Goal: Information Seeking & Learning: Find specific page/section

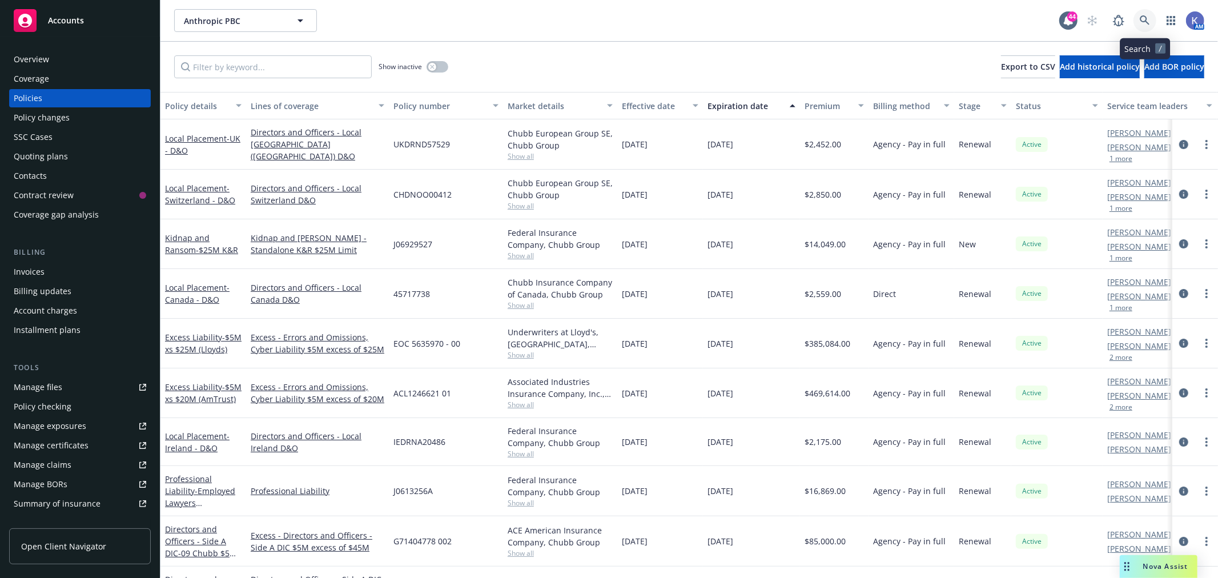
click at [1145, 15] on icon at bounding box center [1145, 20] width 10 height 10
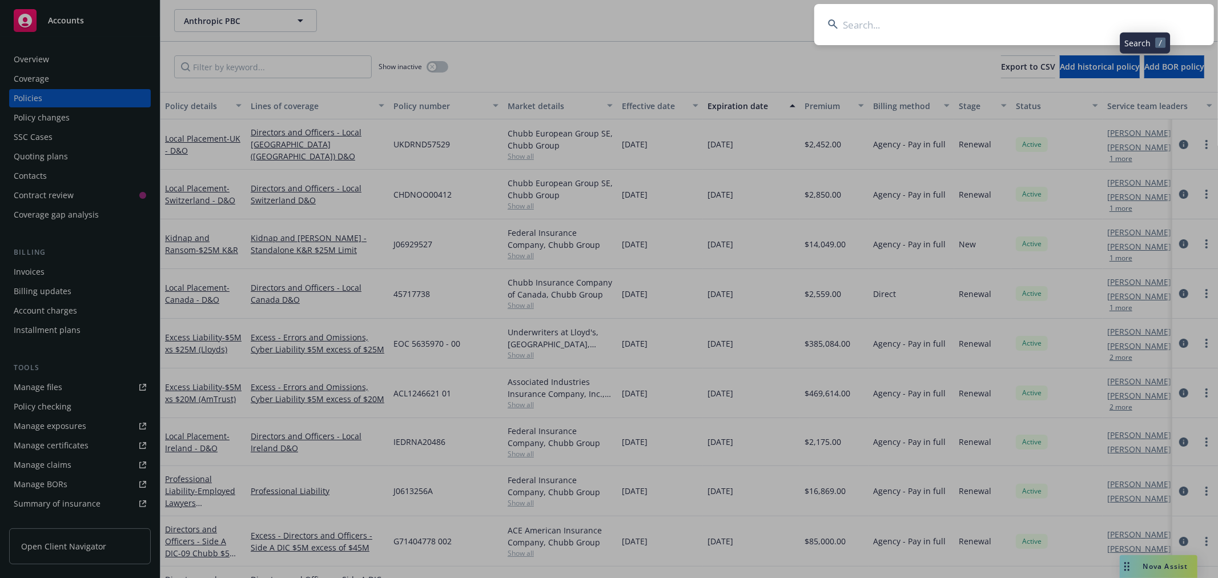
click at [1122, 21] on input at bounding box center [1014, 24] width 400 height 41
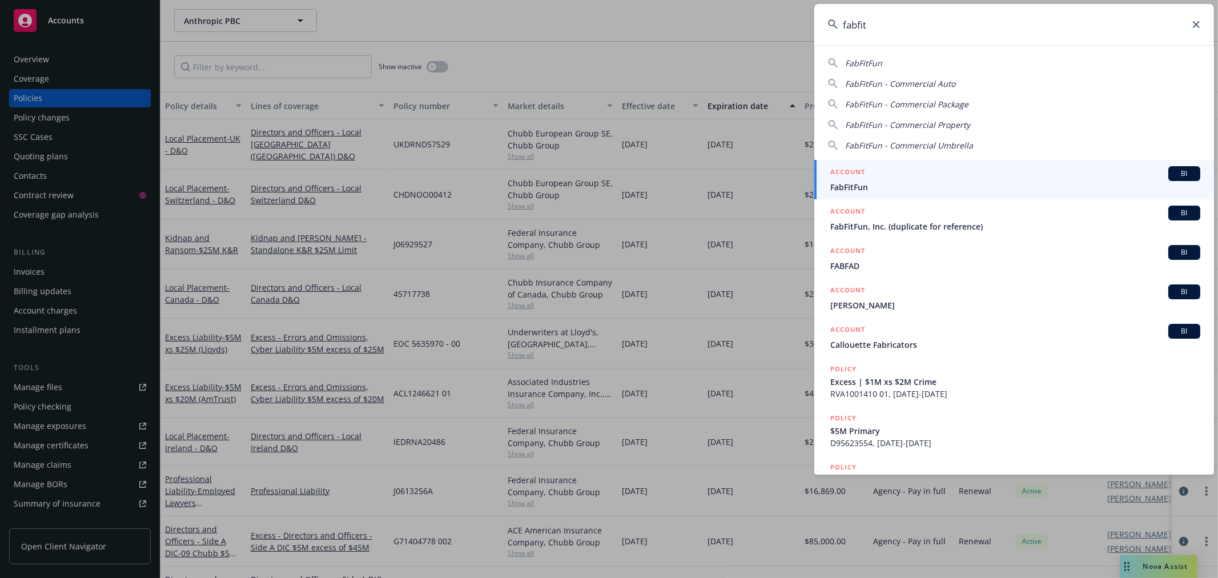
type input "fabfit"
drag, startPoint x: 914, startPoint y: 184, endPoint x: 758, endPoint y: 188, distance: 155.4
click at [913, 184] on span "FabFitFun" at bounding box center [1015, 187] width 370 height 12
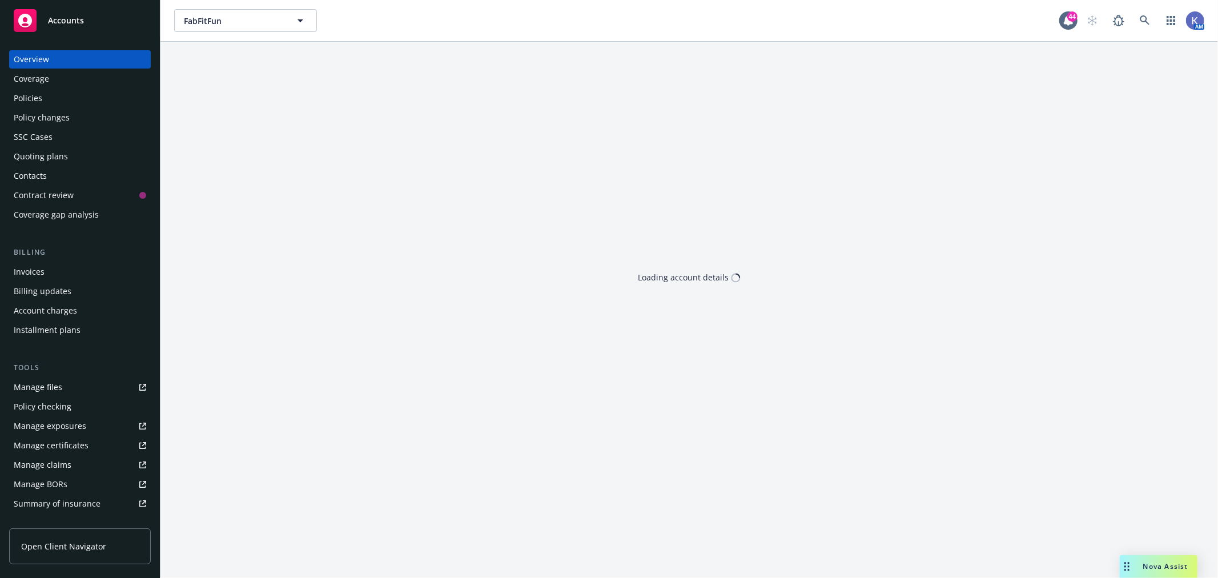
click at [88, 94] on div "Policies" at bounding box center [80, 98] width 132 height 18
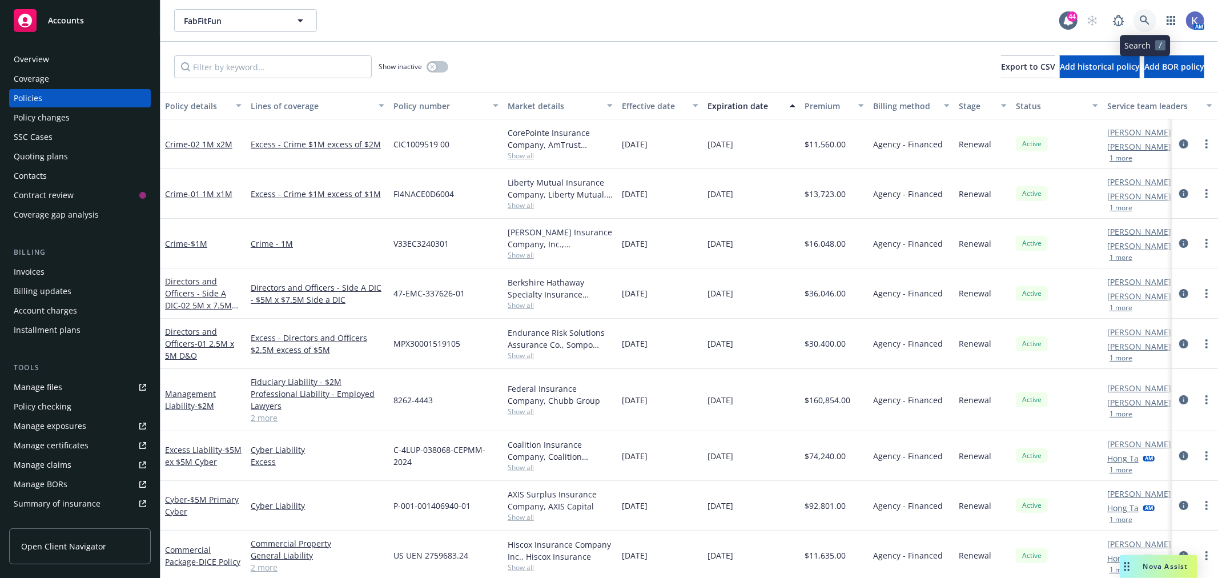
click at [1140, 21] on icon at bounding box center [1145, 20] width 10 height 10
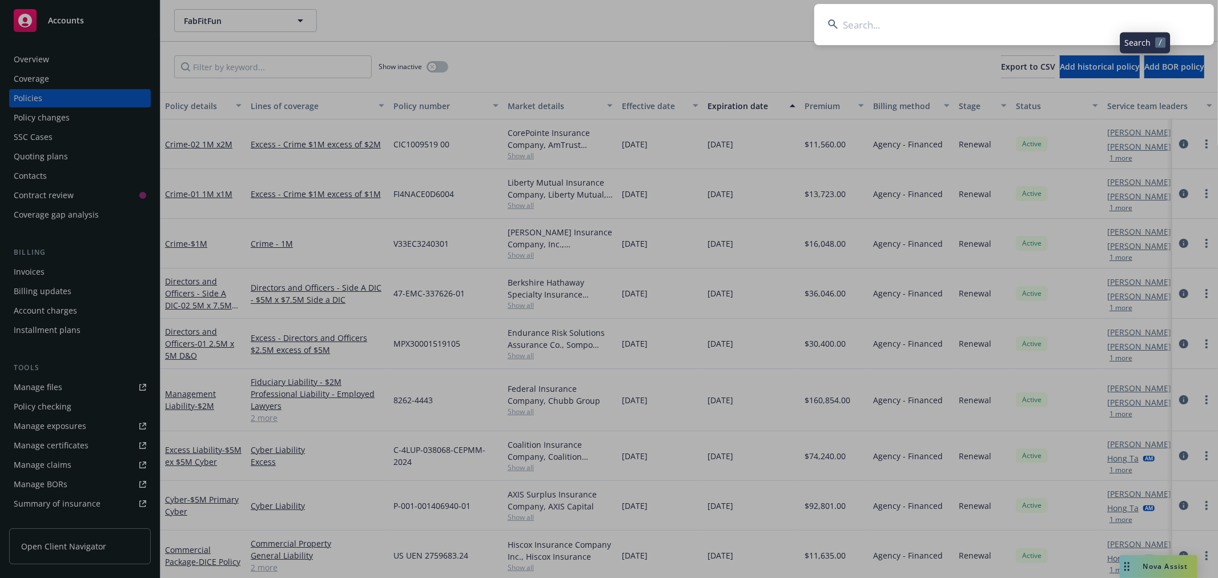
click at [1035, 22] on input at bounding box center [1014, 24] width 400 height 41
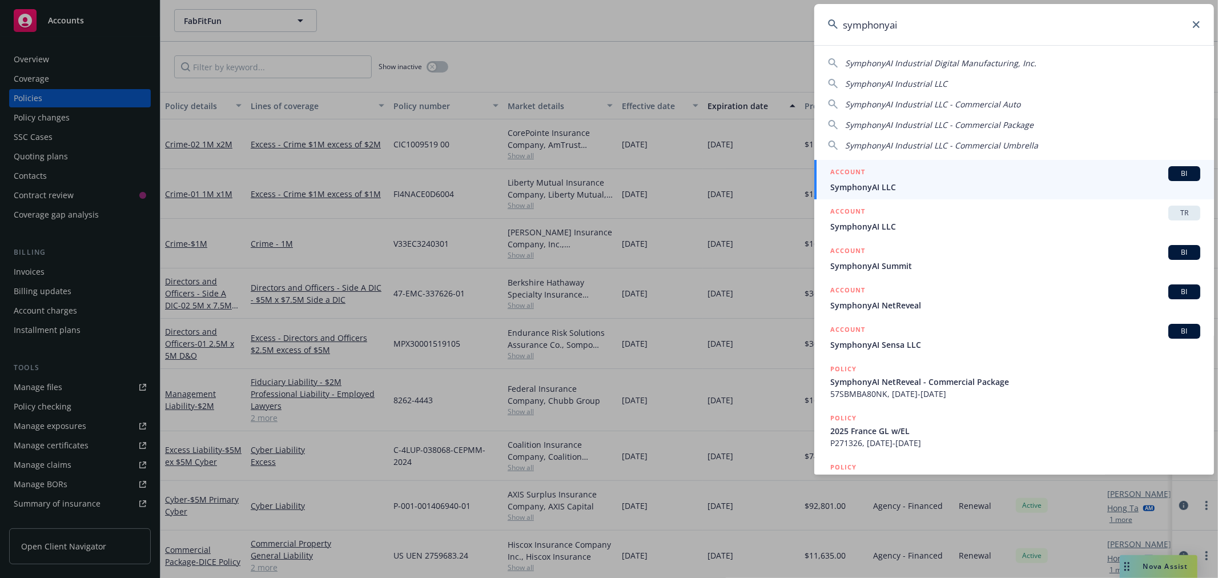
type input "symphonyai"
click at [878, 184] on span "SymphonyAI LLC" at bounding box center [1015, 187] width 370 height 12
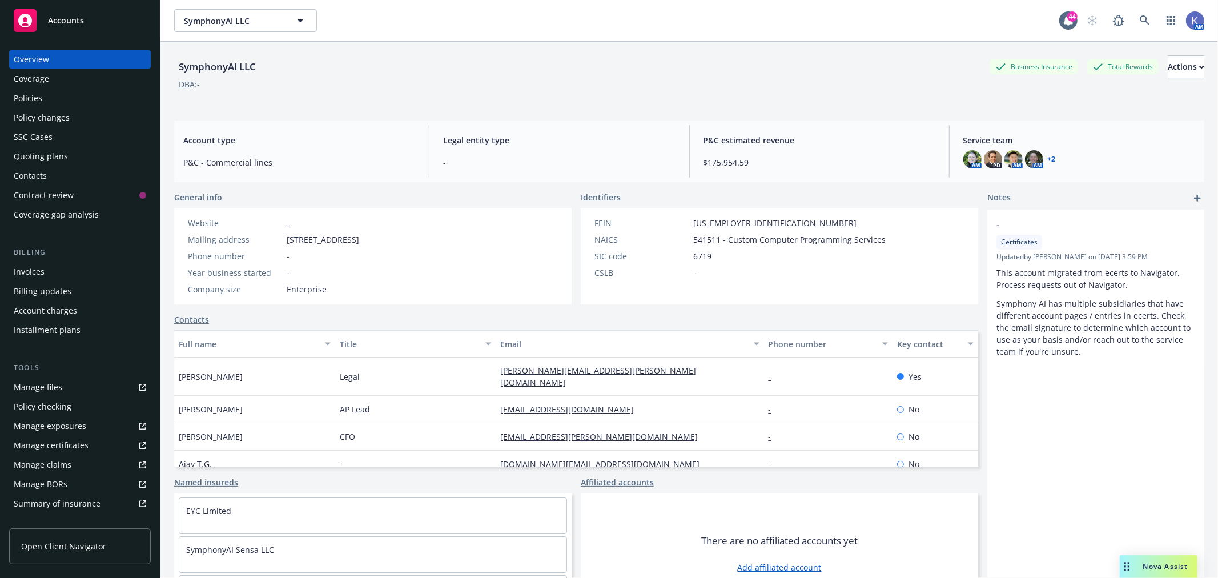
click at [61, 99] on div "Policies" at bounding box center [80, 98] width 132 height 18
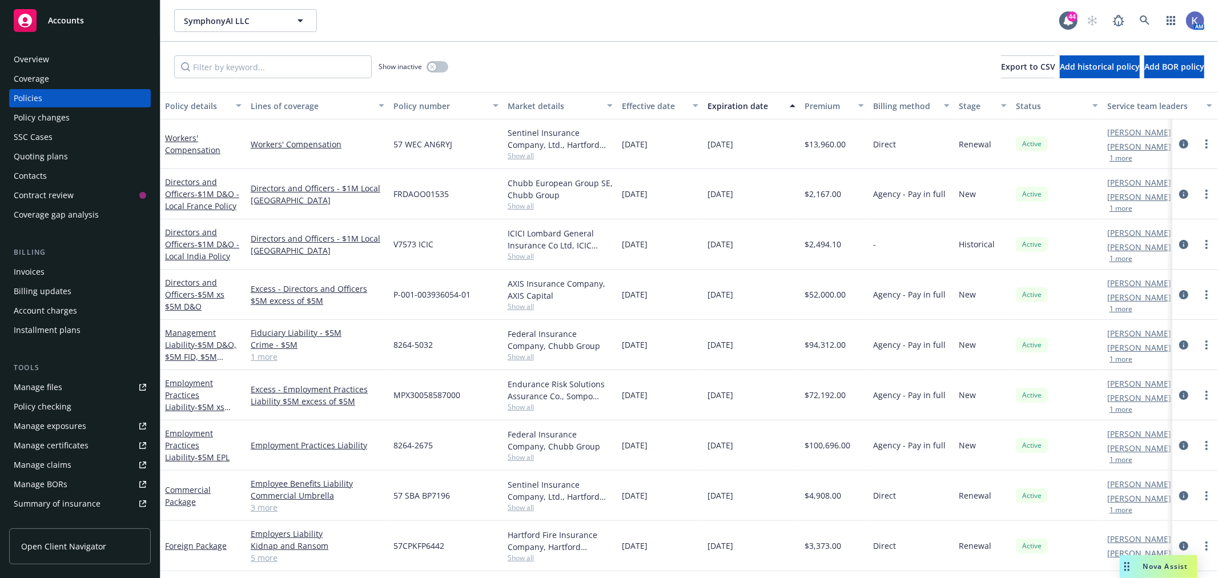
click at [582, 50] on div "Show inactive Export to CSV Add historical policy Add BOR policy" at bounding box center [689, 67] width 1058 height 50
drag, startPoint x: 395, startPoint y: 344, endPoint x: 439, endPoint y: 344, distance: 44.0
click at [439, 344] on div "8264-5032" at bounding box center [446, 345] width 114 height 50
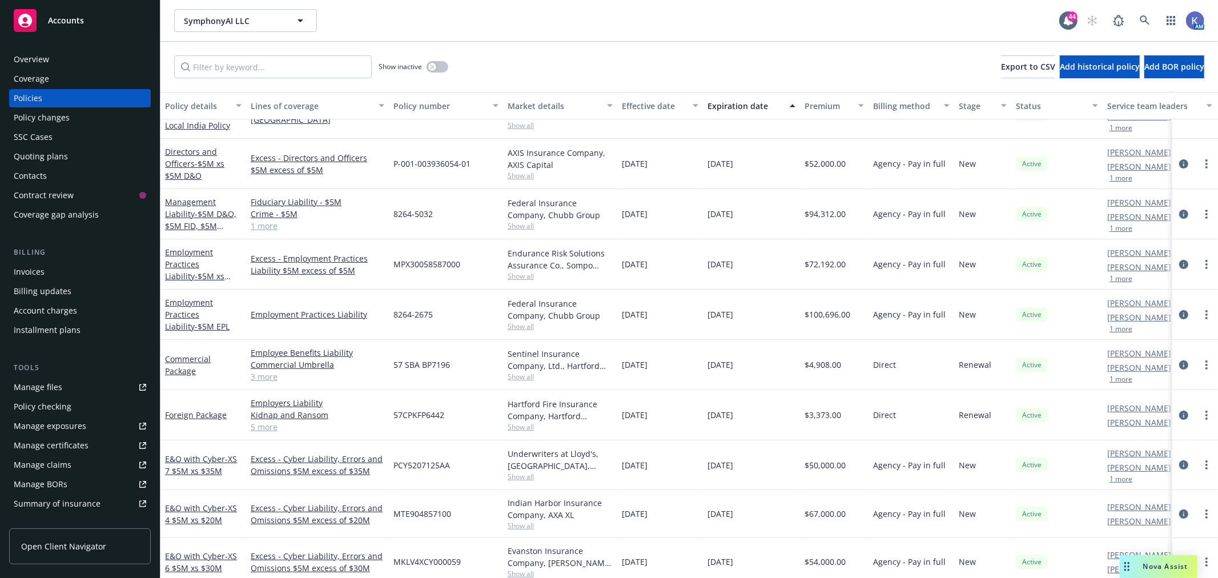
scroll to position [190, 0]
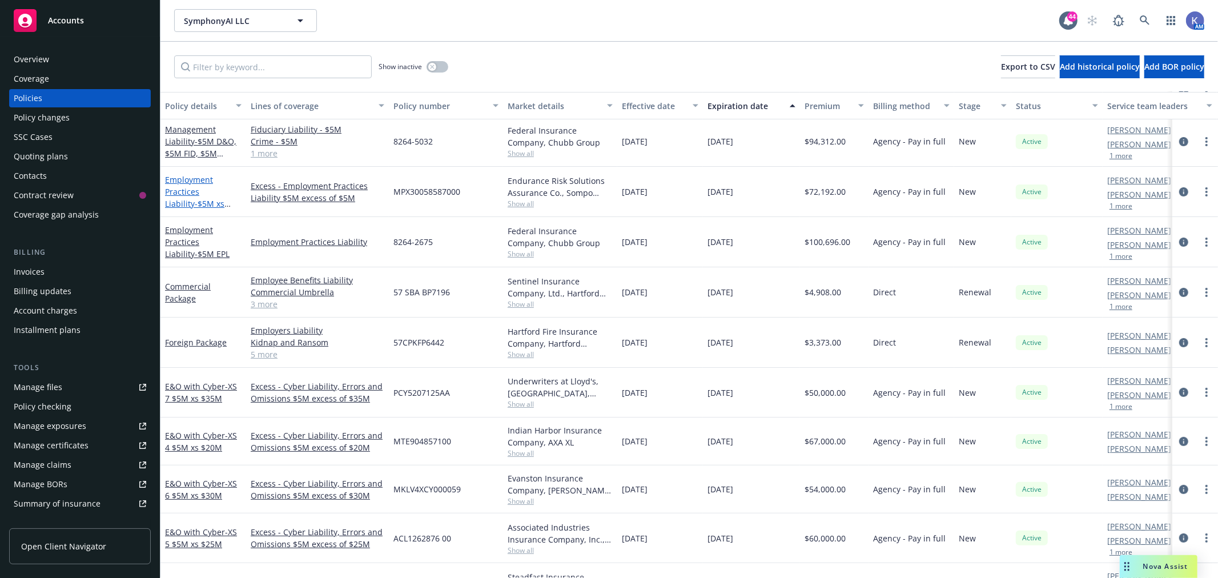
click at [192, 182] on link "Employment Practices Liability - $5M xs $5M EPL" at bounding box center [194, 197] width 59 height 47
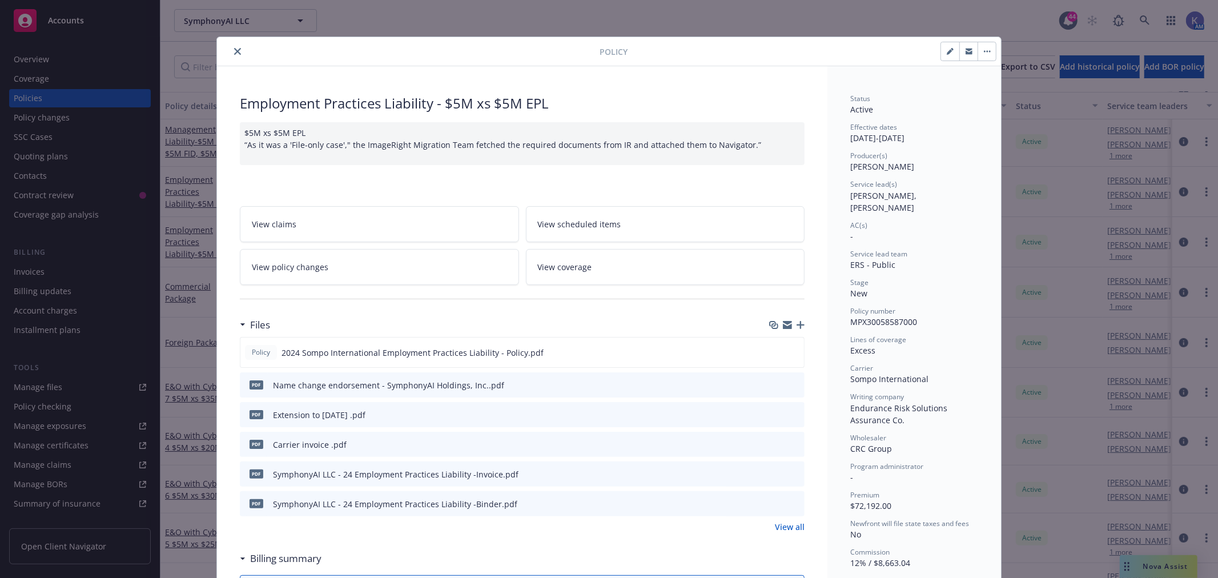
click at [234, 50] on icon "close" at bounding box center [237, 51] width 7 height 7
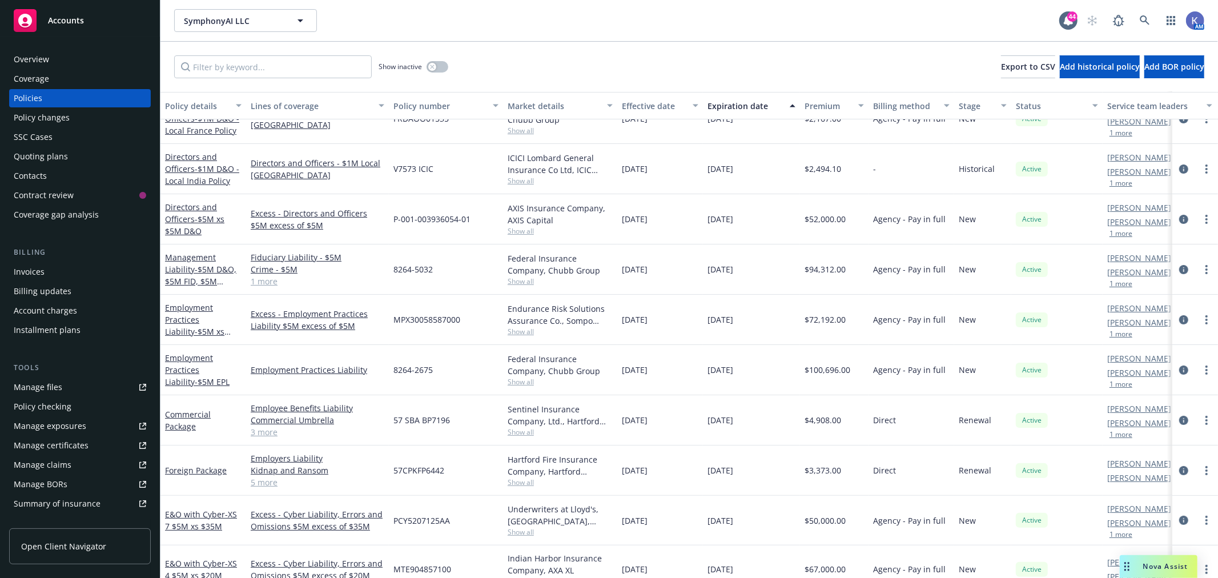
scroll to position [50, 0]
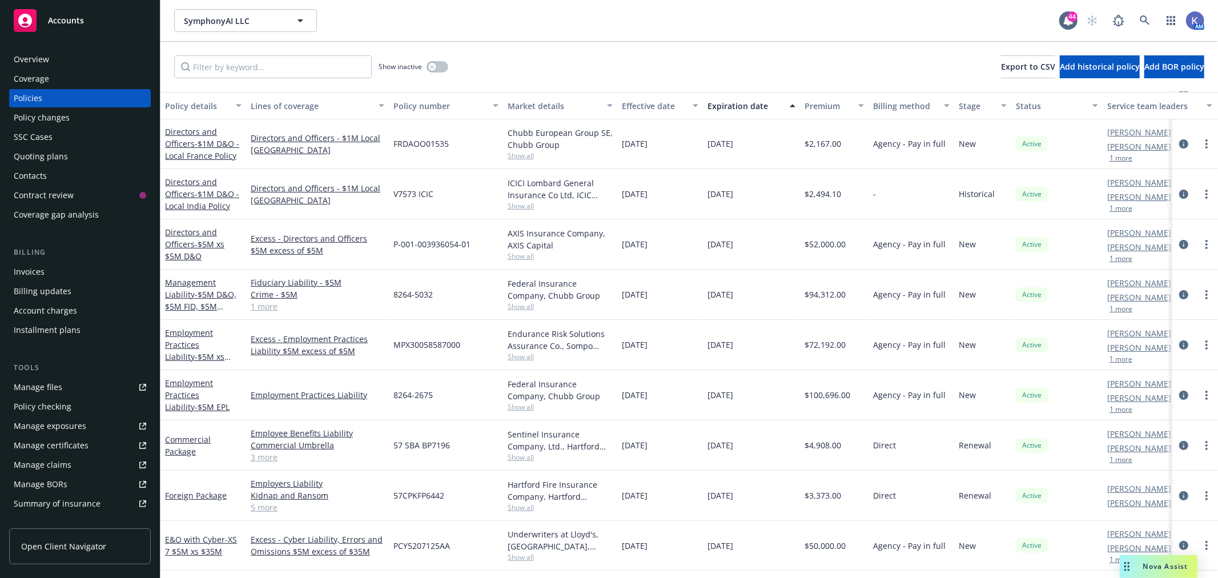
click at [255, 304] on link "1 more" at bounding box center [318, 306] width 134 height 12
click at [190, 299] on div "Management Liability - $5M D&O, $5M FID, $5M Crime" at bounding box center [203, 294] width 77 height 36
click at [192, 294] on link "Management Liability - $5M D&O, $5M FID, $5M Crime" at bounding box center [200, 300] width 71 height 47
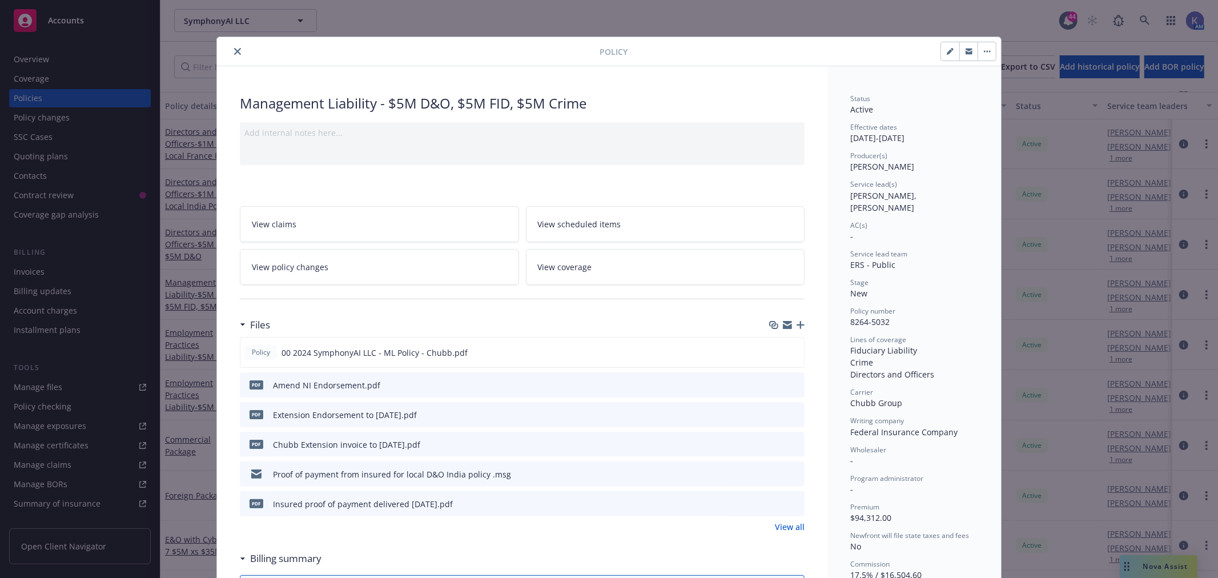
click at [234, 50] on icon "close" at bounding box center [237, 51] width 7 height 7
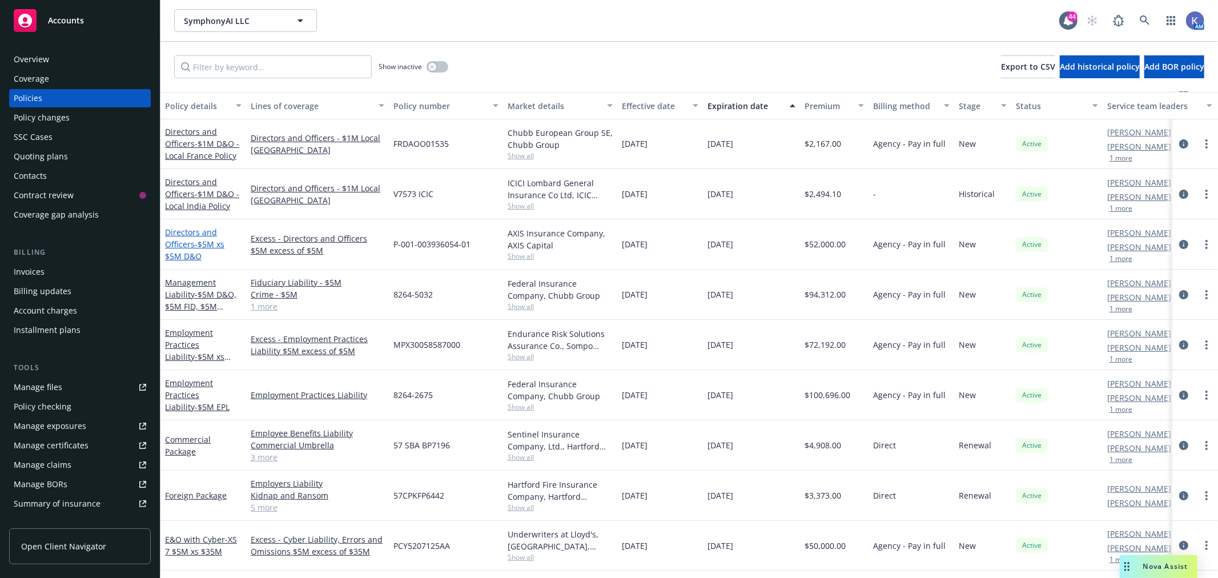
click at [195, 232] on link "Directors and Officers - $5M xs $5M D&O" at bounding box center [194, 244] width 59 height 35
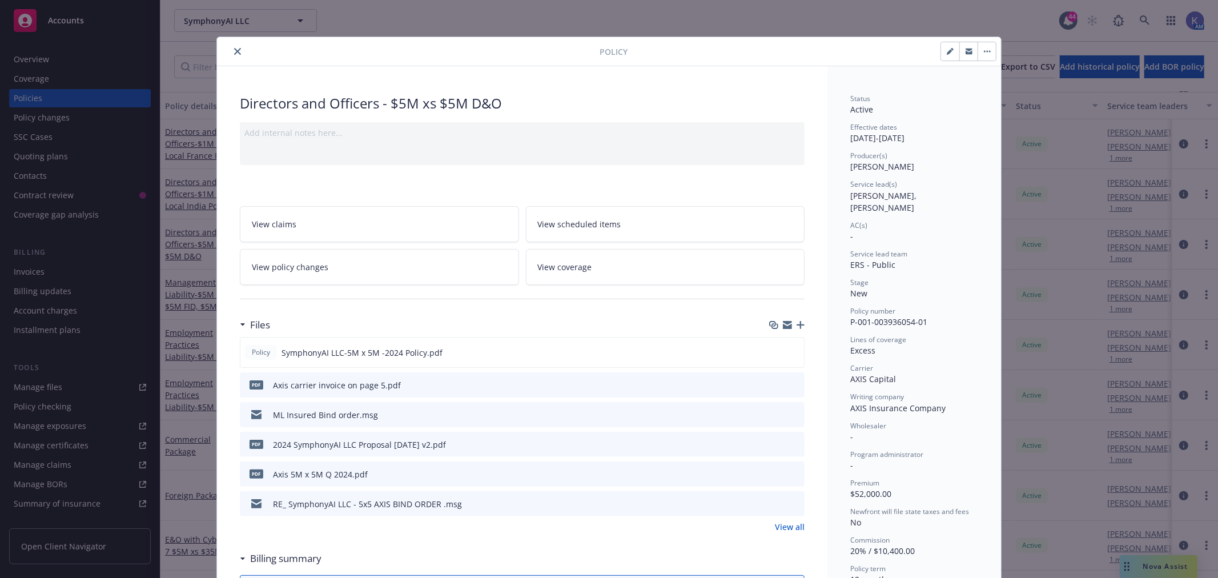
click at [234, 51] on icon "close" at bounding box center [237, 51] width 7 height 7
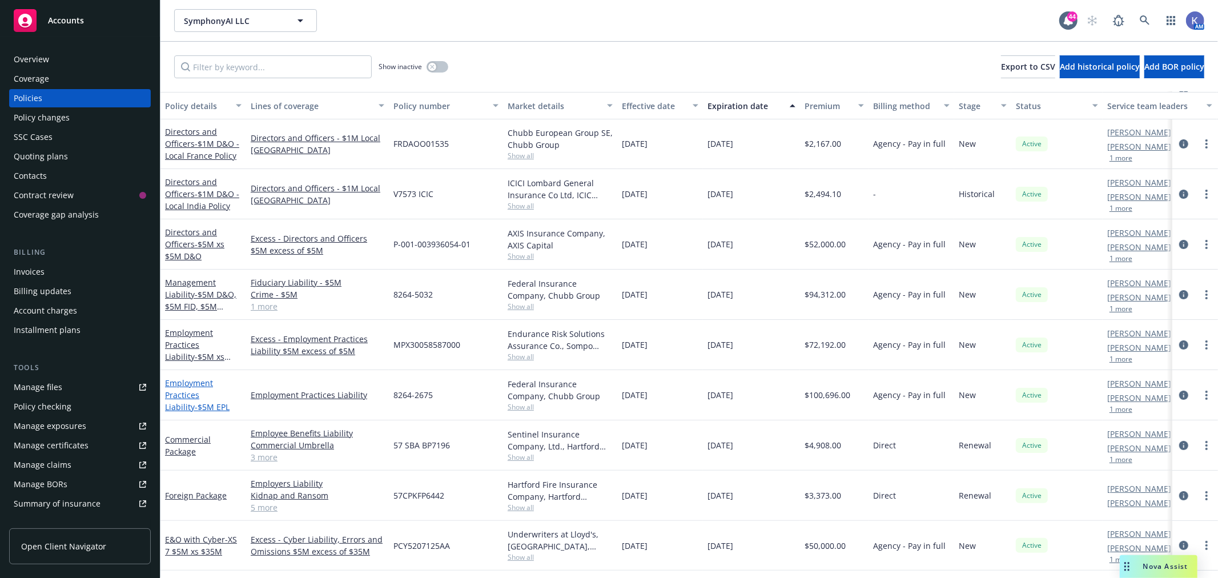
click at [195, 392] on link "Employment Practices Liability - $5M EPL" at bounding box center [197, 394] width 65 height 35
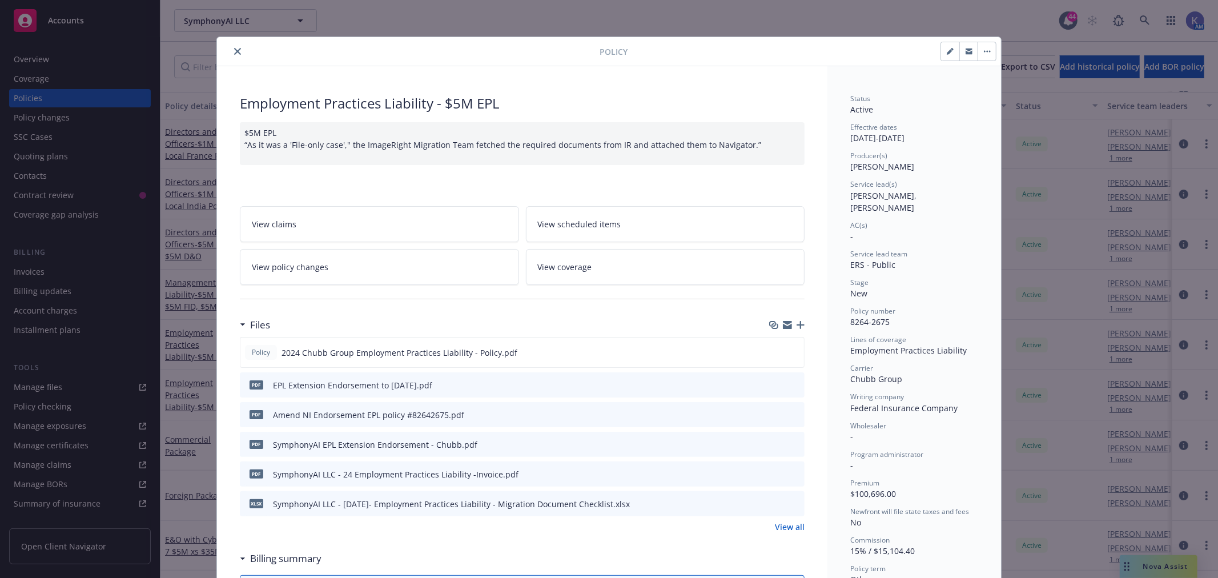
click at [234, 52] on icon "close" at bounding box center [237, 51] width 7 height 7
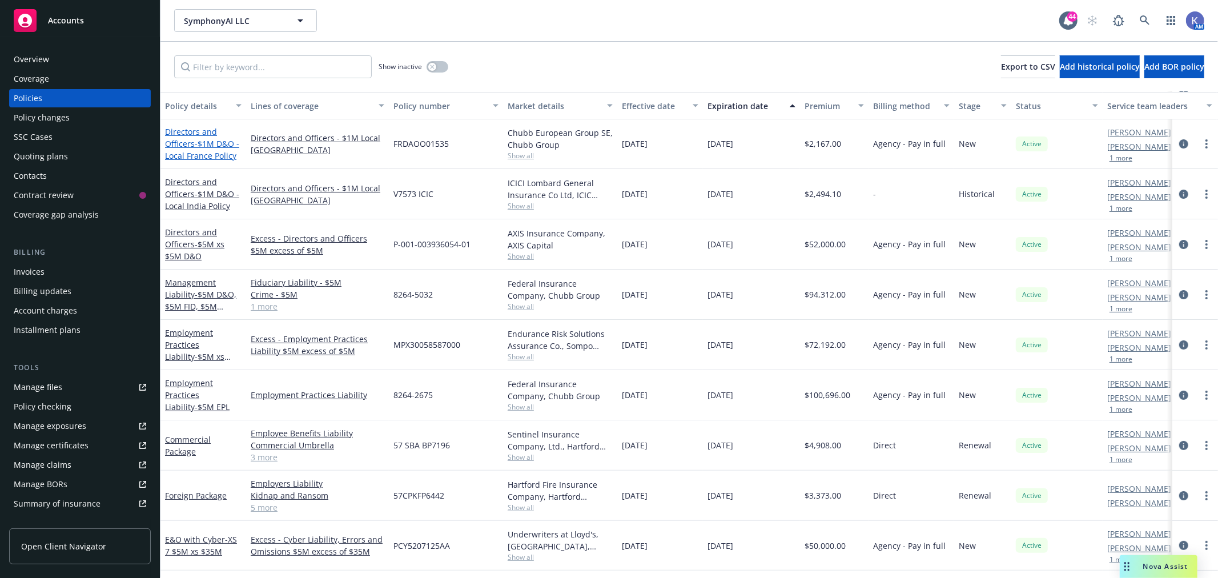
click at [203, 141] on span "- $1M D&O - Local France Policy" at bounding box center [202, 149] width 74 height 23
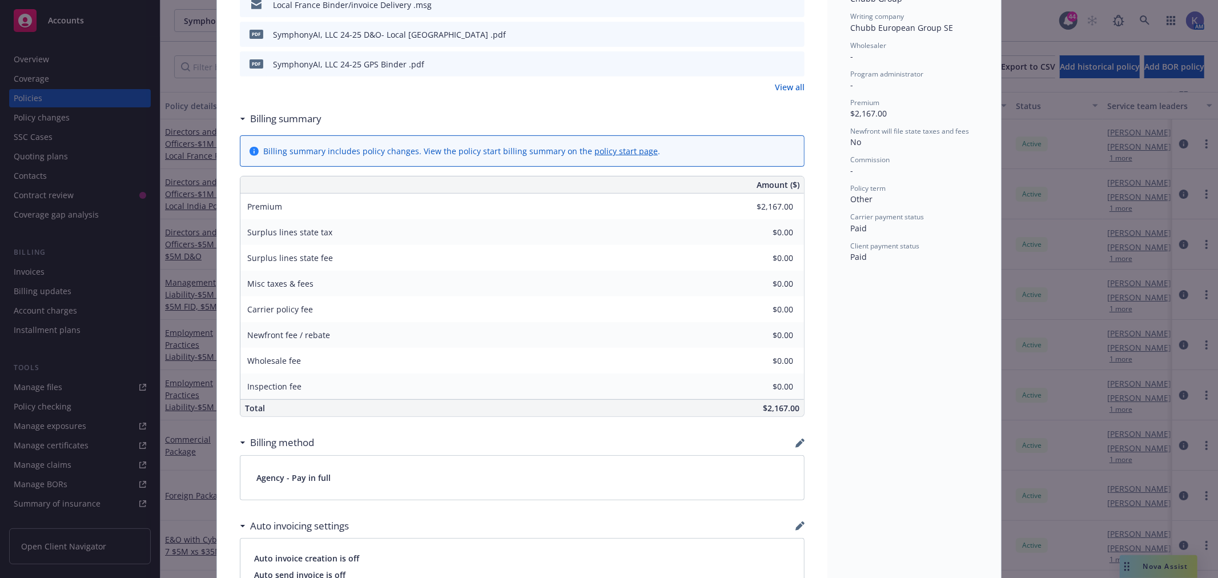
scroll to position [190, 0]
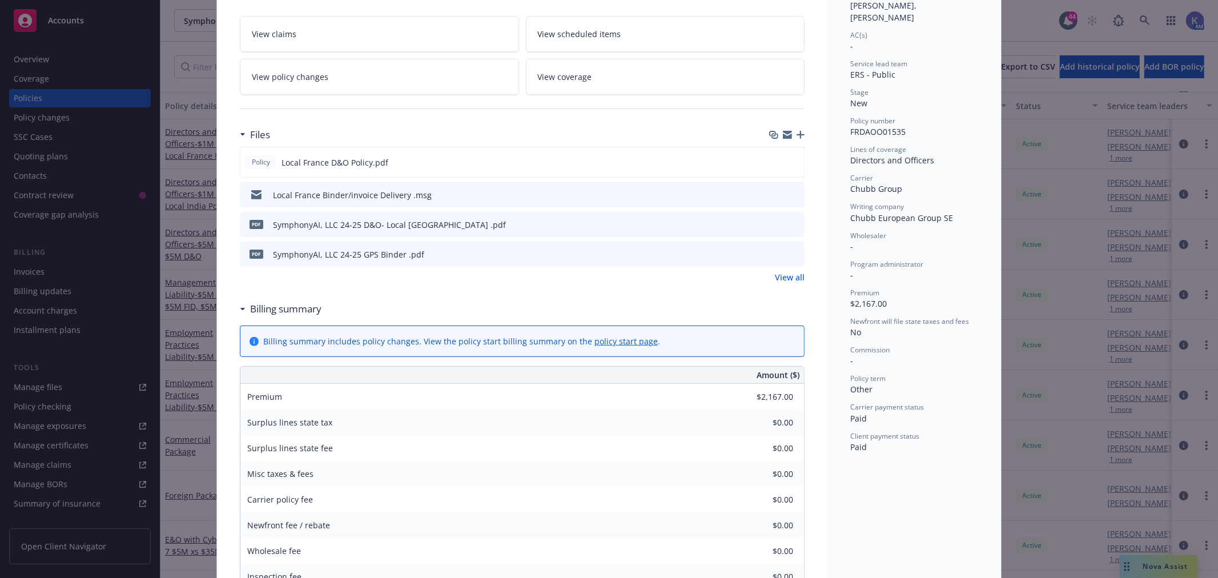
click at [790, 252] on icon "preview file" at bounding box center [794, 254] width 10 height 8
click at [789, 253] on icon "preview file" at bounding box center [794, 254] width 10 height 8
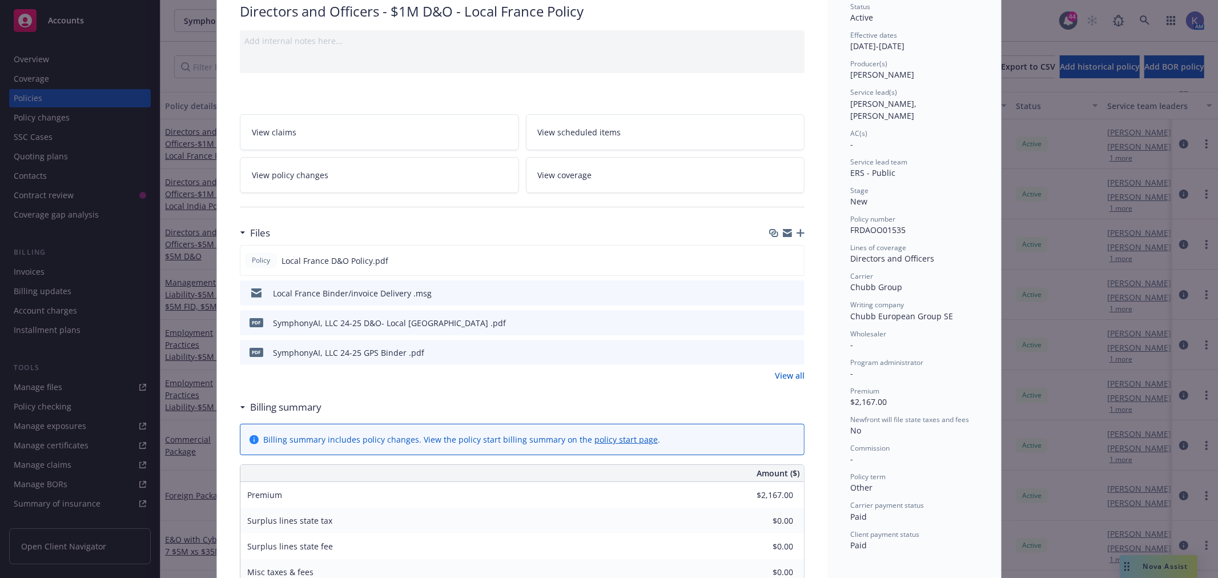
scroll to position [0, 0]
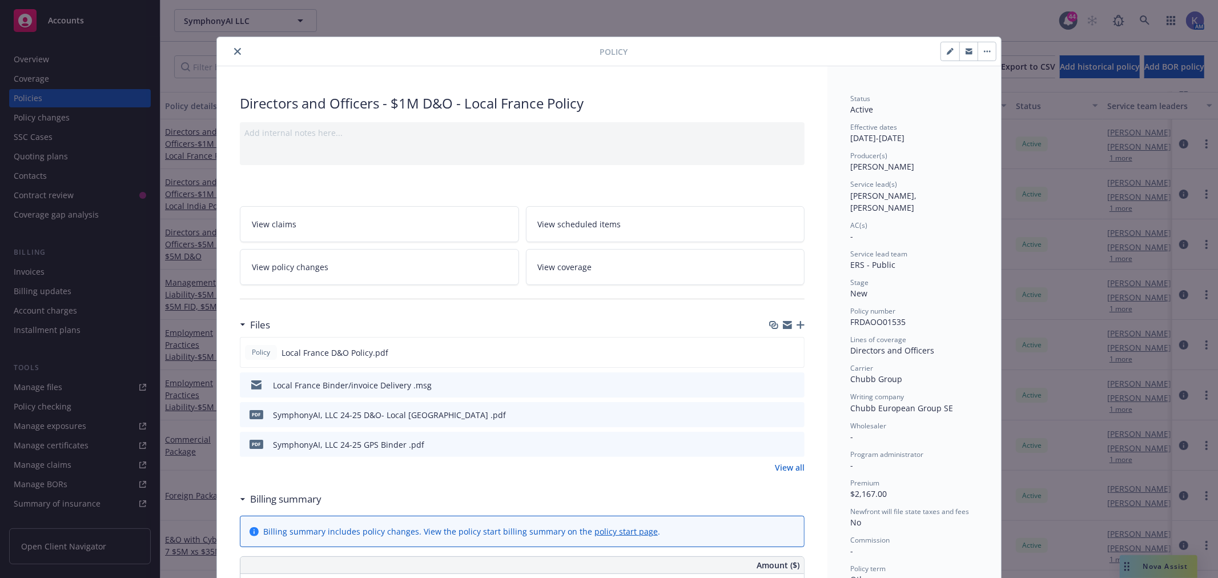
click at [234, 52] on icon "close" at bounding box center [237, 51] width 7 height 7
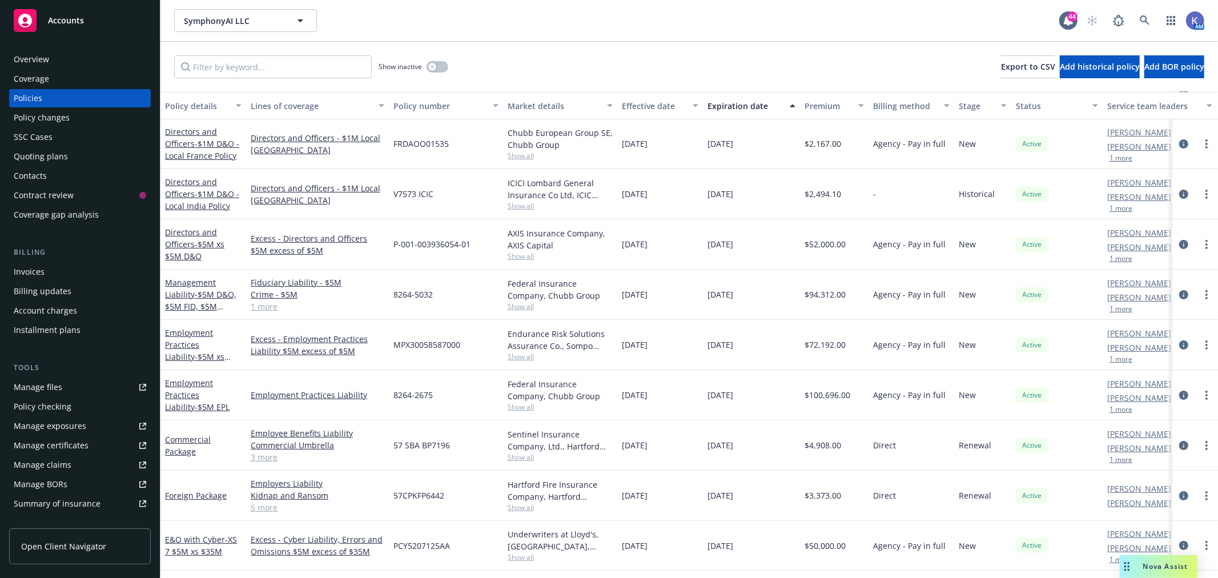
click at [49, 93] on div "Policies" at bounding box center [80, 98] width 132 height 18
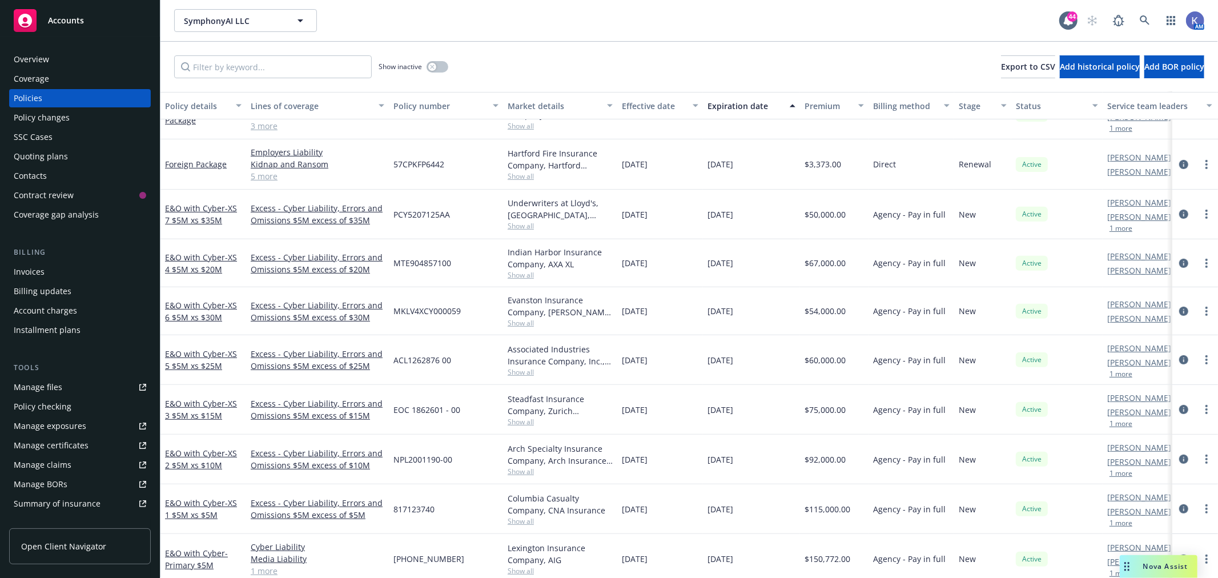
scroll to position [368, 0]
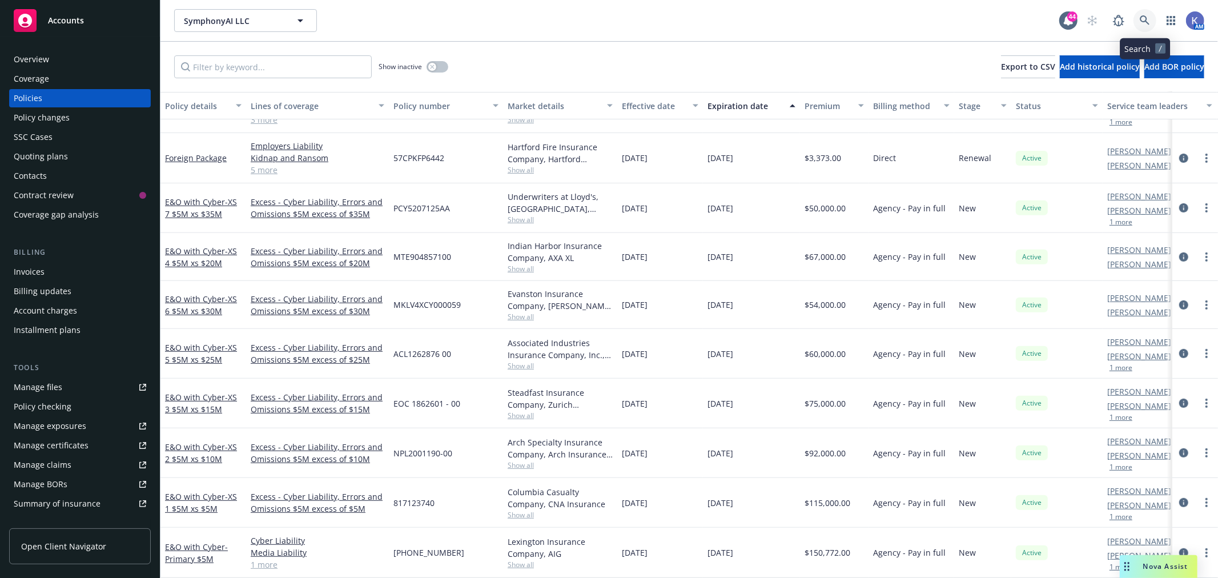
click at [1146, 18] on icon at bounding box center [1145, 20] width 10 height 10
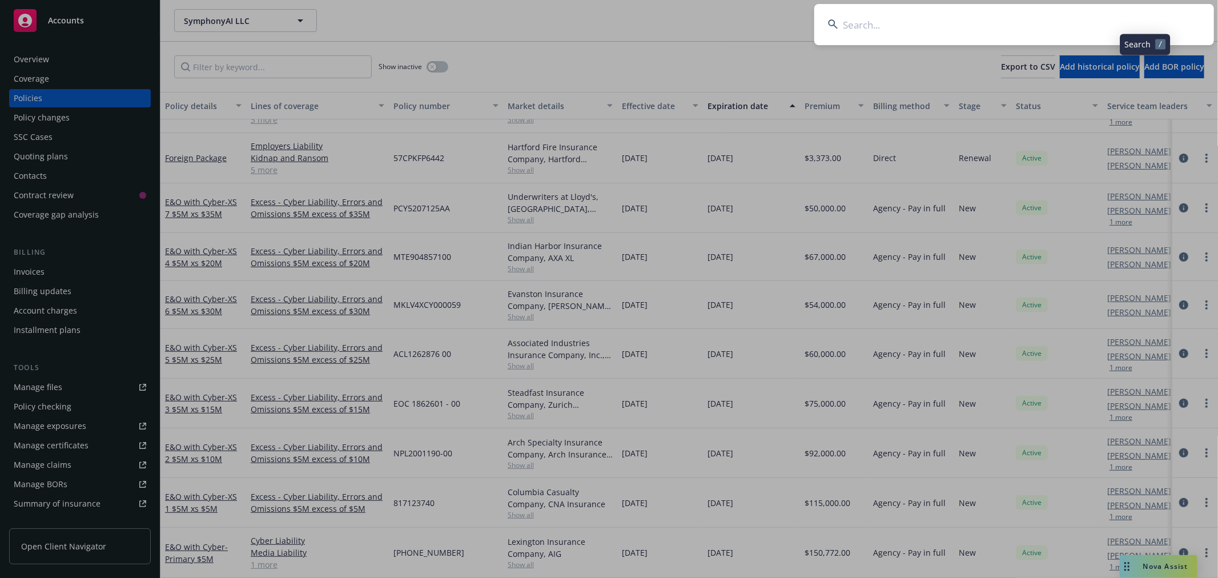
click at [1092, 23] on input at bounding box center [1014, 24] width 400 height 41
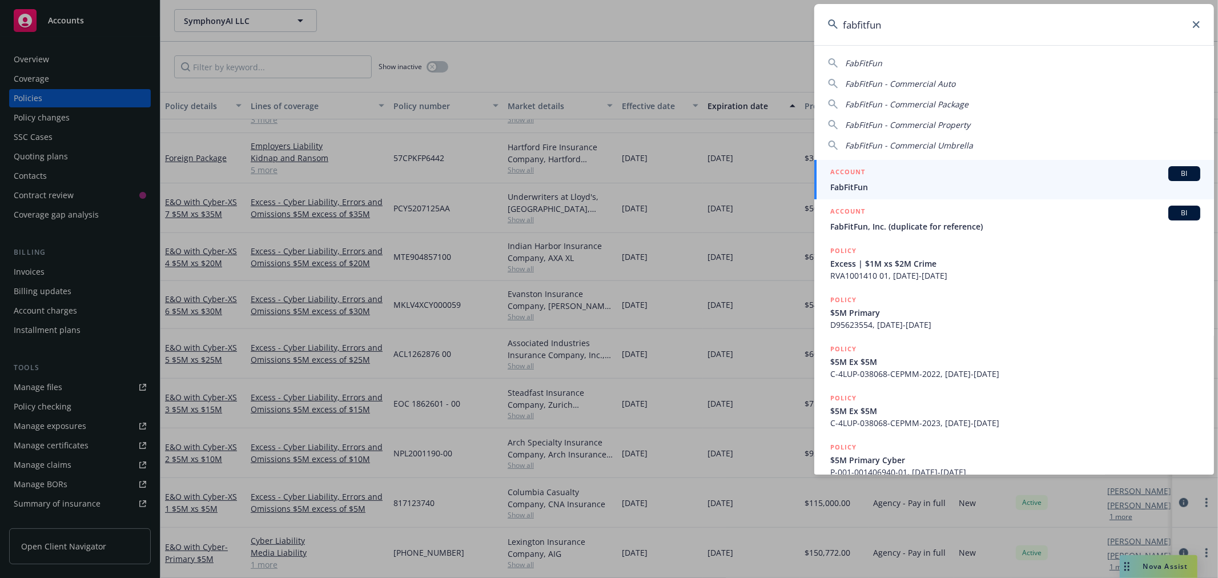
type input "fabfitfun"
click at [875, 184] on span "FabFitFun" at bounding box center [1015, 187] width 370 height 12
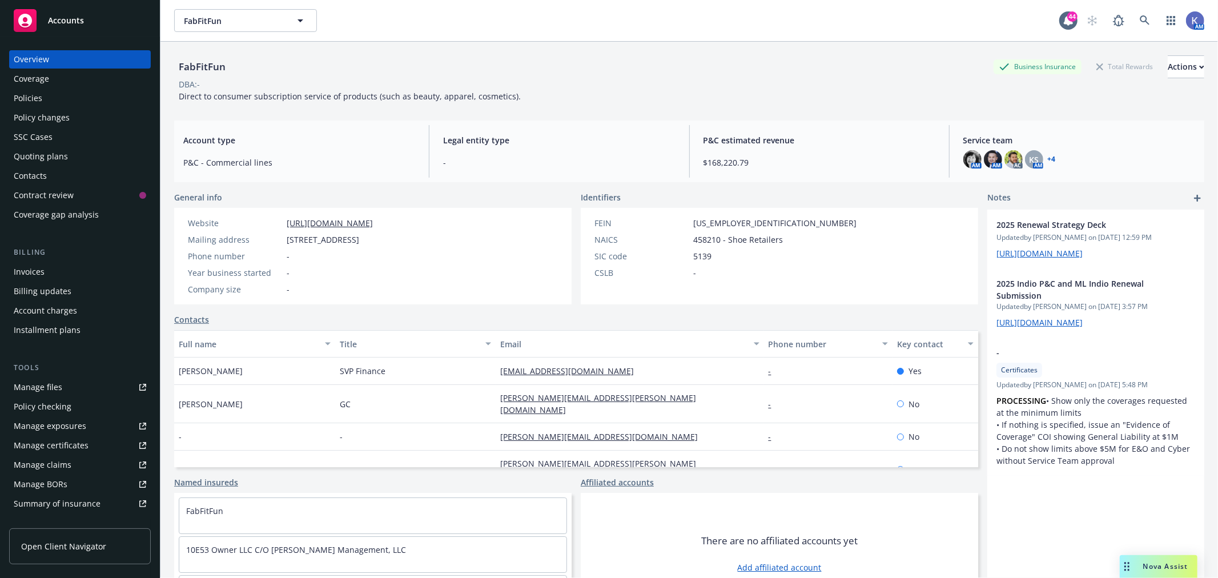
click at [58, 95] on div "Policies" at bounding box center [80, 98] width 132 height 18
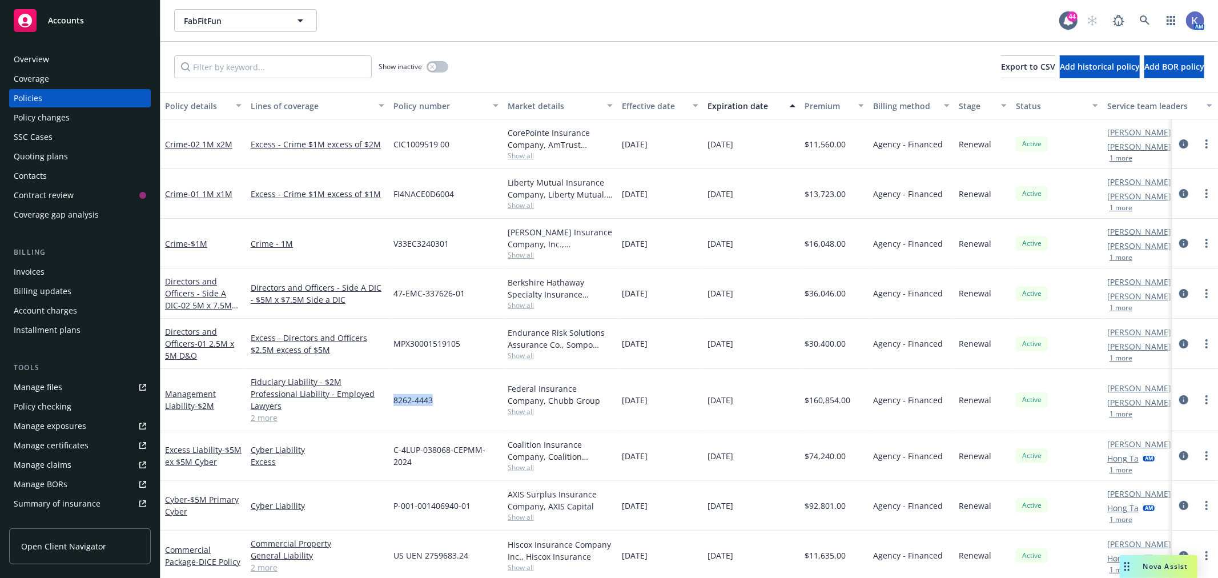
drag, startPoint x: 435, startPoint y: 402, endPoint x: 389, endPoint y: 402, distance: 45.1
click at [389, 402] on div "8262-4443" at bounding box center [446, 400] width 114 height 62
copy span "8262-4443"
